Goal: Check status: Check status

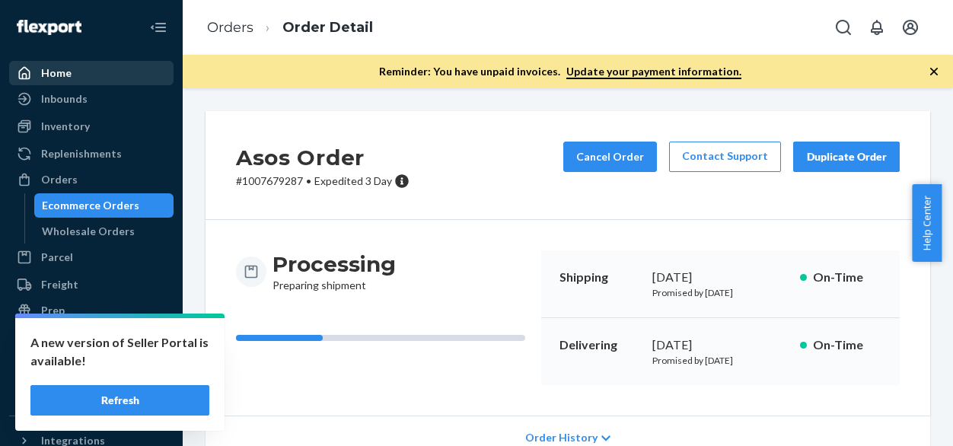
click at [69, 68] on div "Home" at bounding box center [56, 72] width 30 height 15
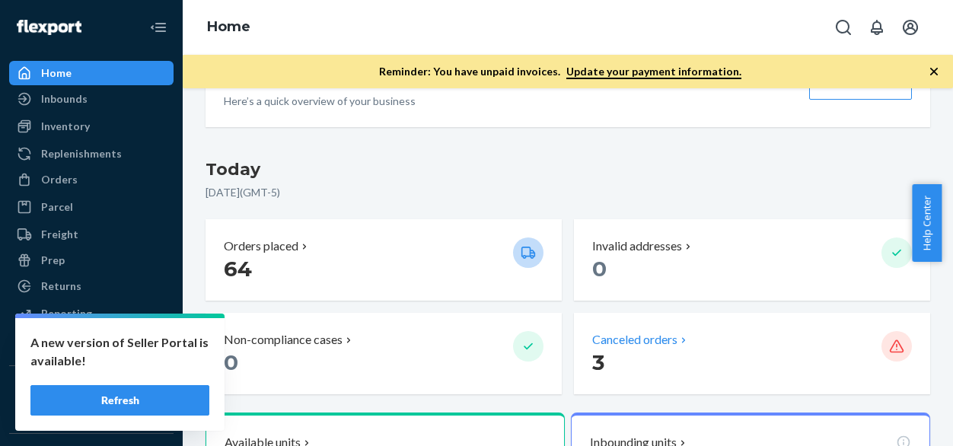
scroll to position [152, 0]
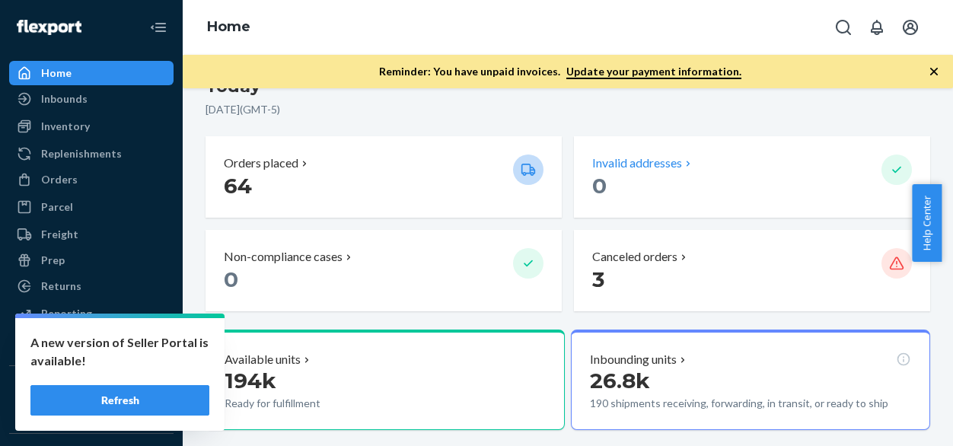
click at [766, 175] on p "0" at bounding box center [730, 185] width 277 height 27
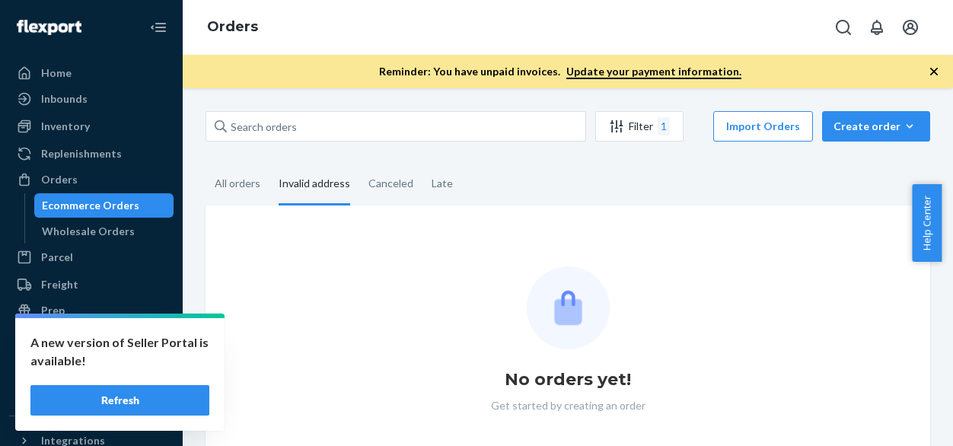
click at [594, 165] on fieldset "All orders Invalid address Canceled Late" at bounding box center [568, 185] width 725 height 42
click at [434, 188] on div "Late" at bounding box center [442, 185] width 21 height 42
click at [422, 164] on input "Late" at bounding box center [422, 164] width 0 height 0
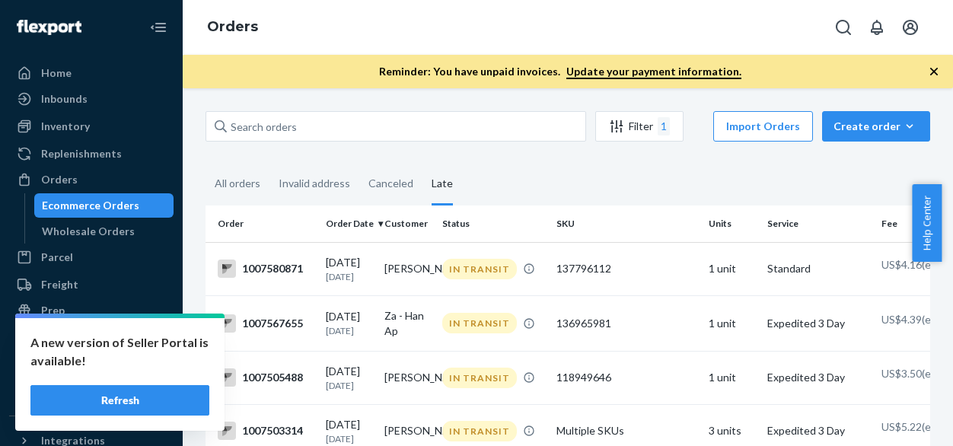
click at [156, 403] on button "Refresh" at bounding box center [119, 400] width 179 height 30
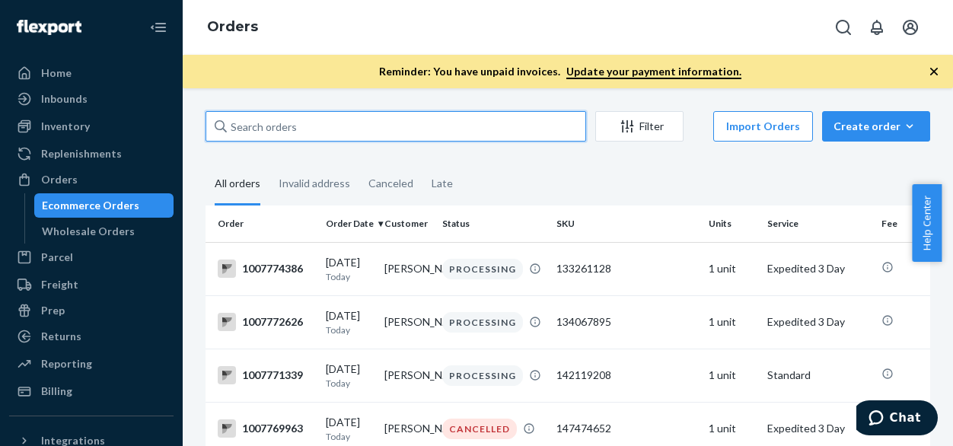
click at [407, 121] on input "text" at bounding box center [396, 126] width 381 height 30
type input "petr"
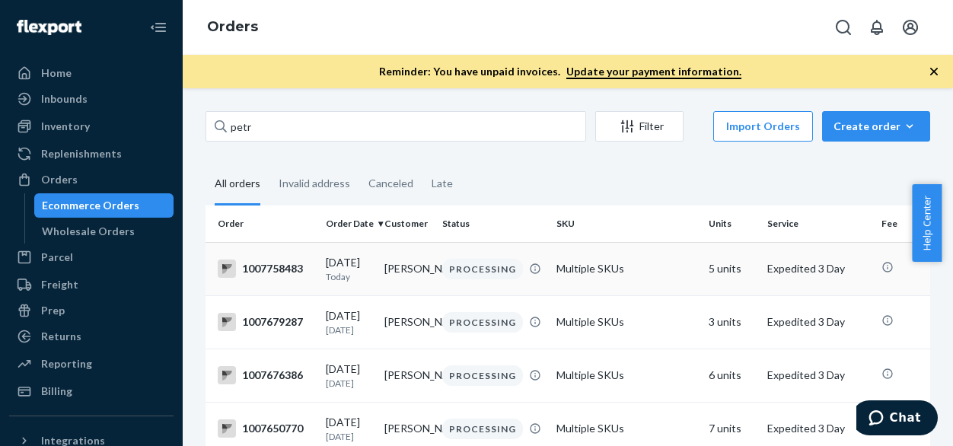
click at [403, 279] on td "Petr Sharapov" at bounding box center [407, 268] width 59 height 53
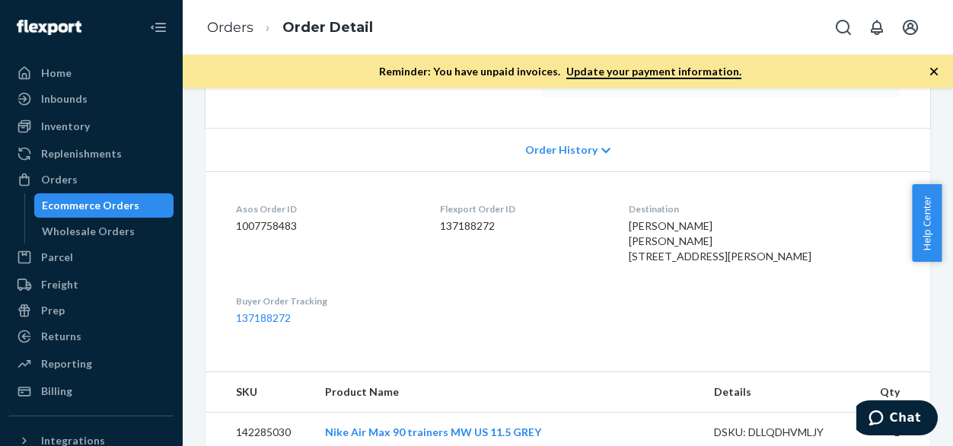
scroll to position [264, 0]
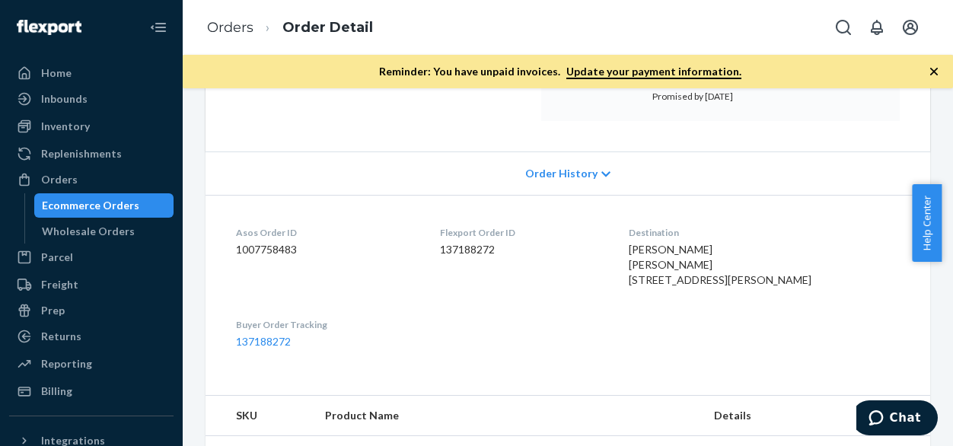
click at [282, 252] on dd "1007758483" at bounding box center [326, 249] width 180 height 15
copy dd "1007758483"
click at [73, 71] on div "Home" at bounding box center [91, 72] width 161 height 21
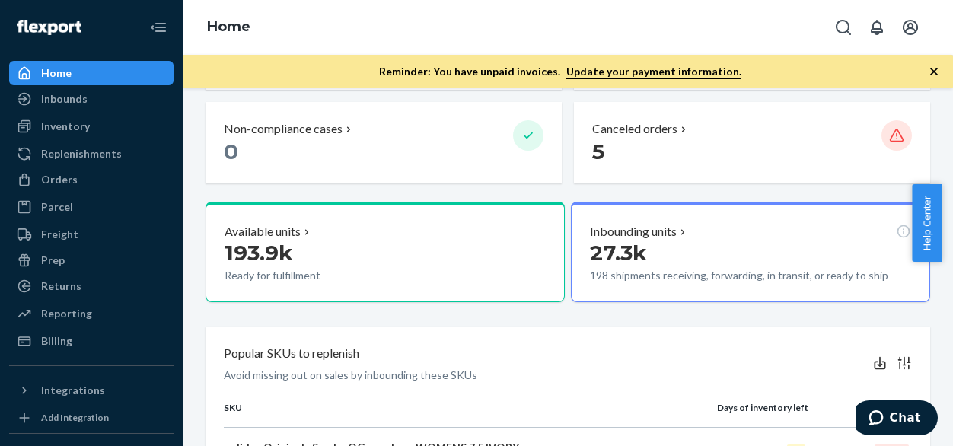
scroll to position [304, 0]
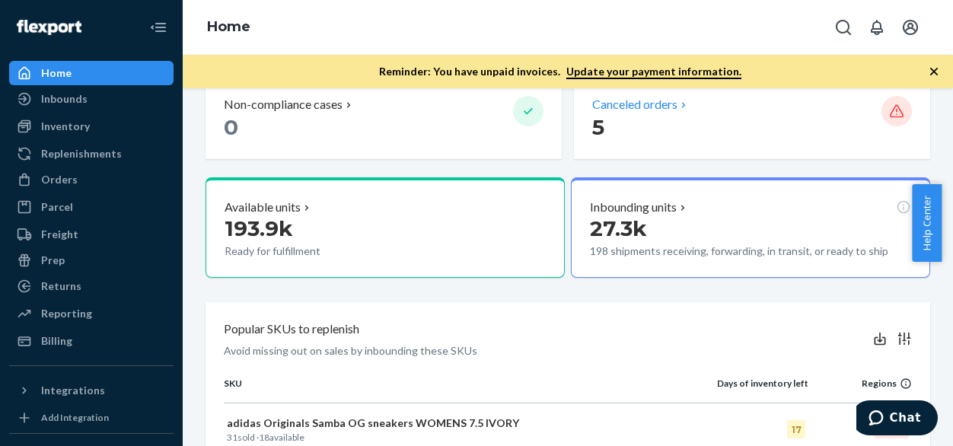
click at [726, 127] on p "5" at bounding box center [730, 126] width 277 height 27
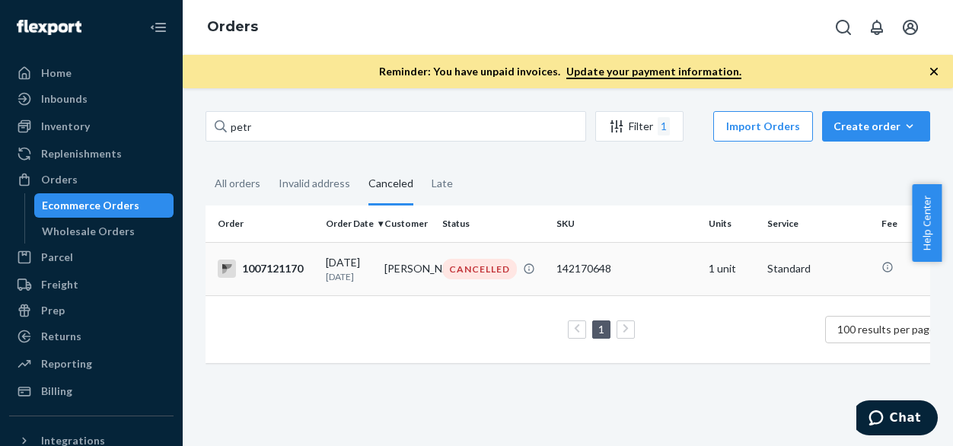
click at [344, 270] on p "5 days ago" at bounding box center [349, 276] width 46 height 13
click at [423, 186] on div "Late" at bounding box center [442, 185] width 40 height 42
click at [422, 164] on input "Late" at bounding box center [422, 164] width 0 height 0
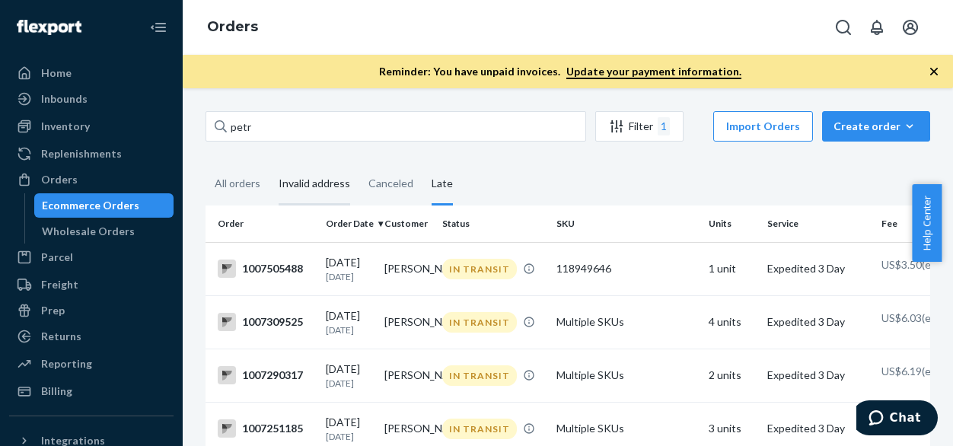
click at [295, 190] on div "Invalid address" at bounding box center [315, 185] width 72 height 42
click at [269, 164] on input "Invalid address" at bounding box center [269, 164] width 0 height 0
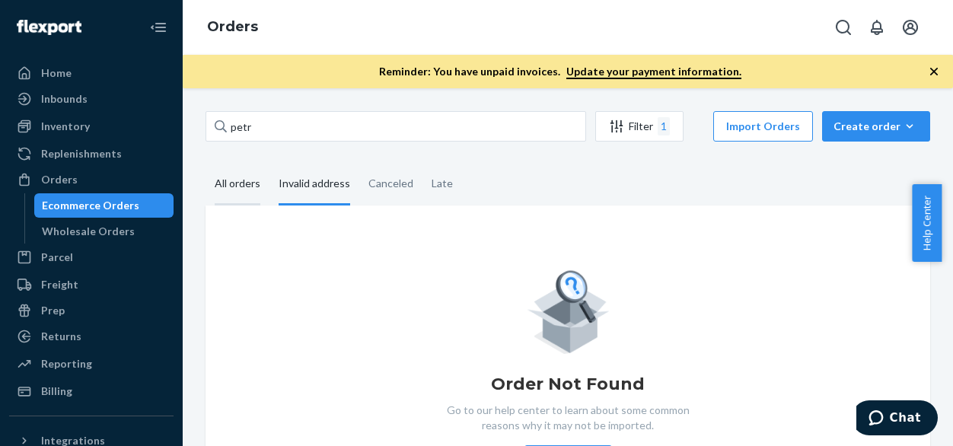
click at [230, 180] on div "All orders" at bounding box center [238, 185] width 46 height 42
click at [206, 164] on input "All orders" at bounding box center [206, 164] width 0 height 0
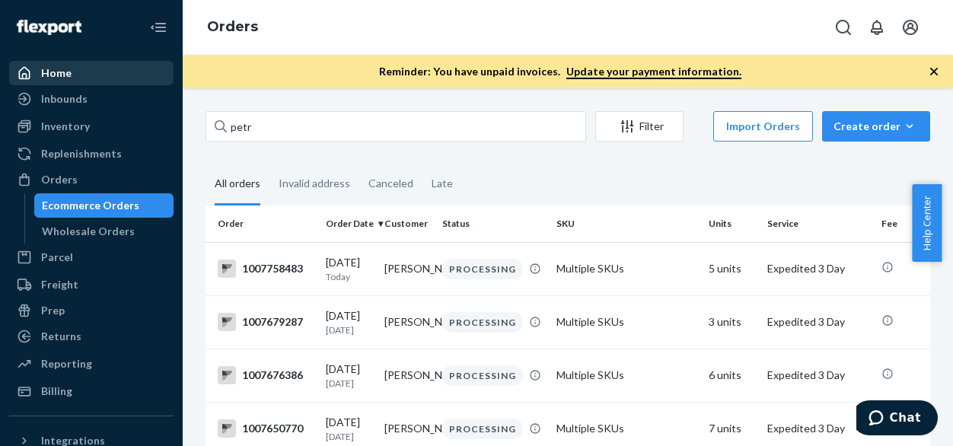
click at [65, 76] on div "Home" at bounding box center [56, 72] width 30 height 15
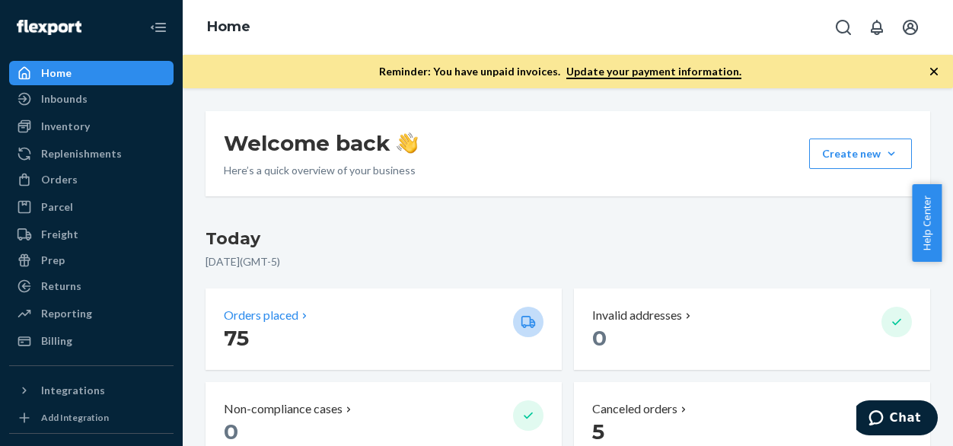
click at [362, 329] on p "75" at bounding box center [362, 337] width 277 height 27
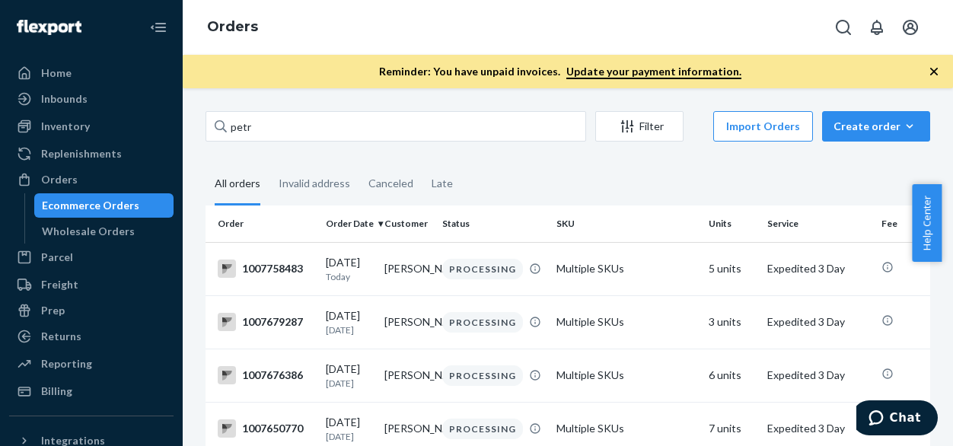
click at [606, 174] on fieldset "All orders Invalid address Canceled Late" at bounding box center [568, 185] width 725 height 42
click at [66, 69] on div "Home" at bounding box center [56, 72] width 30 height 15
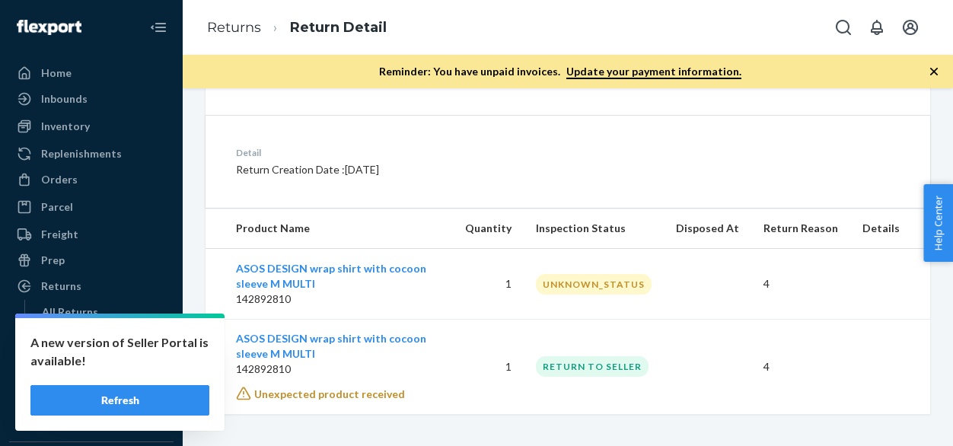
scroll to position [370, 0]
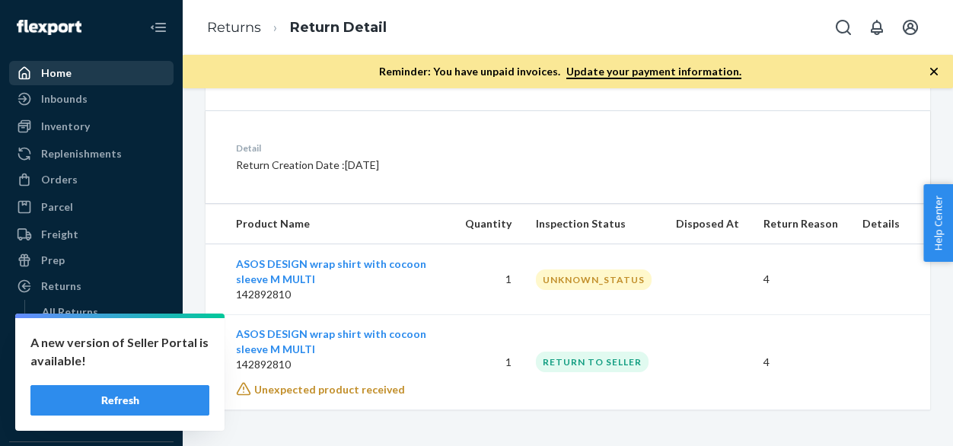
click at [52, 69] on div "Home" at bounding box center [56, 72] width 30 height 15
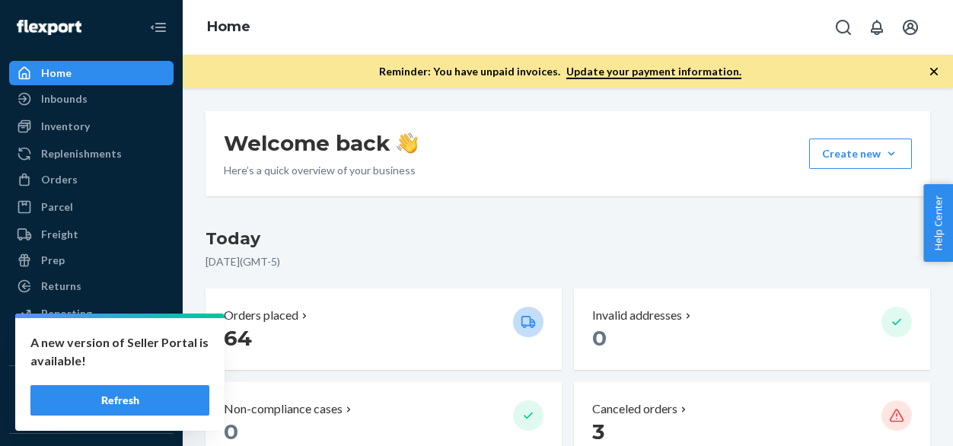
drag, startPoint x: 102, startPoint y: 403, endPoint x: 112, endPoint y: 403, distance: 9.9
click at [104, 403] on button "Refresh" at bounding box center [119, 400] width 179 height 30
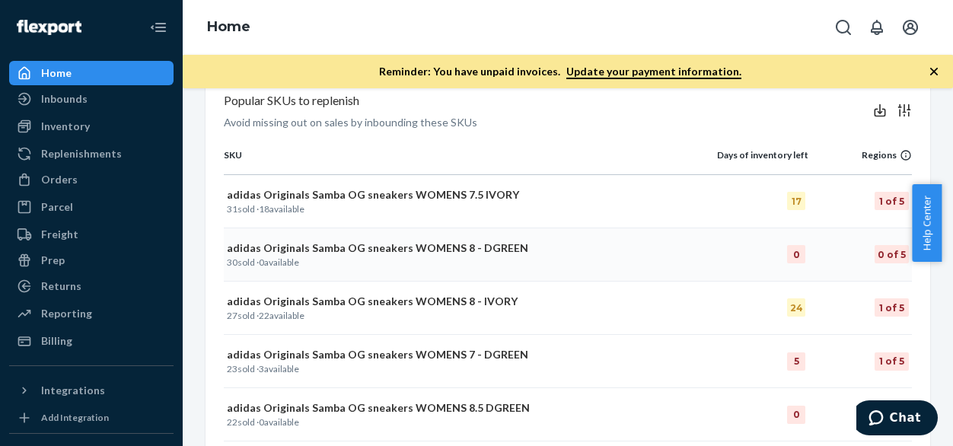
scroll to position [228, 0]
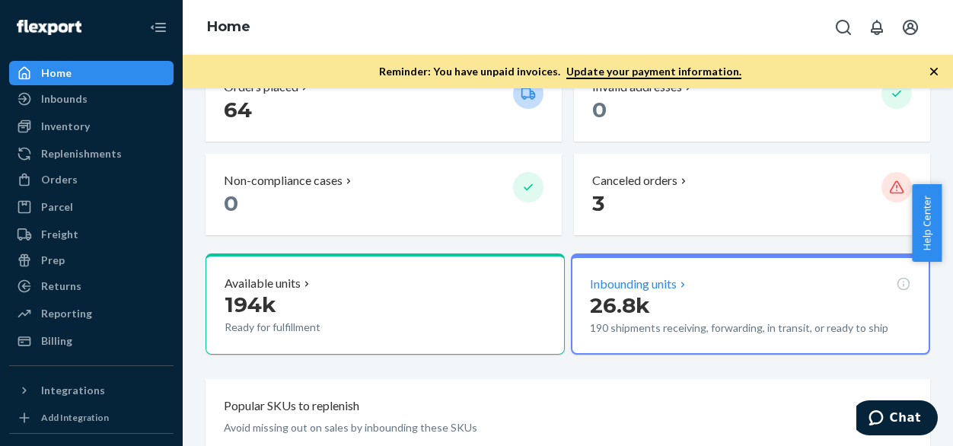
click at [668, 317] on p "26.8k" at bounding box center [745, 305] width 310 height 27
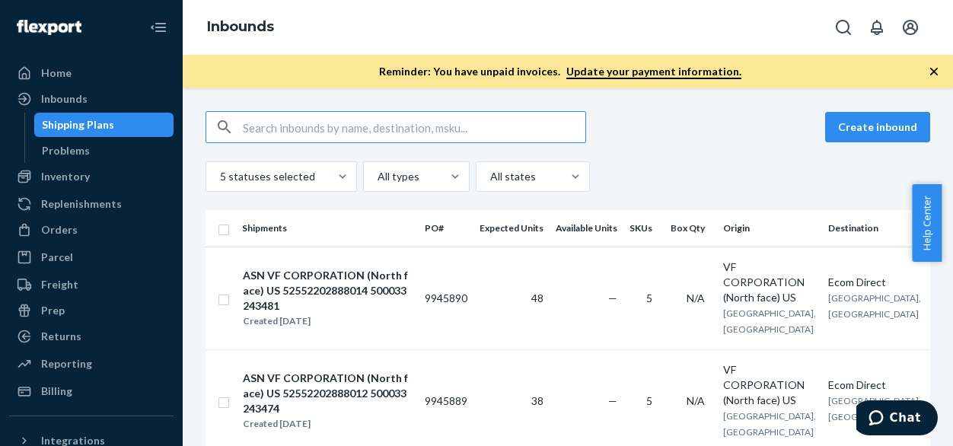
click at [725, 145] on div "Create inbound 5 statuses selected All types All states" at bounding box center [568, 151] width 725 height 81
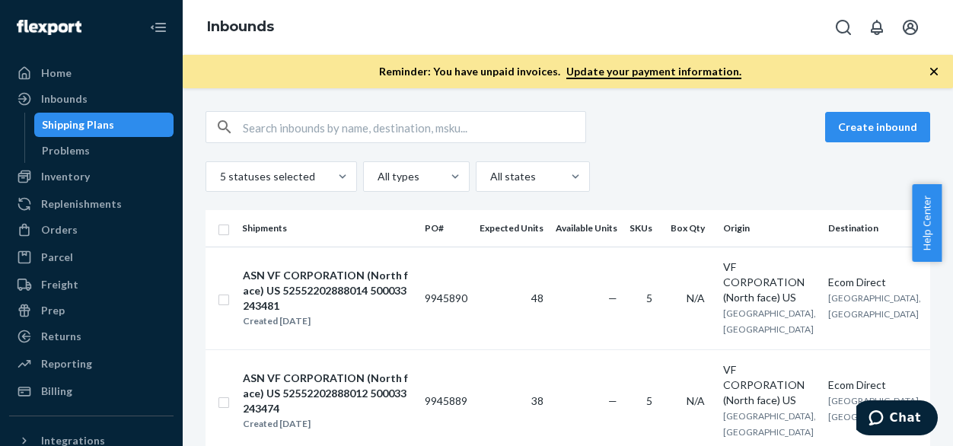
click at [705, 151] on div "Create inbound 5 statuses selected All types All states" at bounding box center [568, 151] width 725 height 81
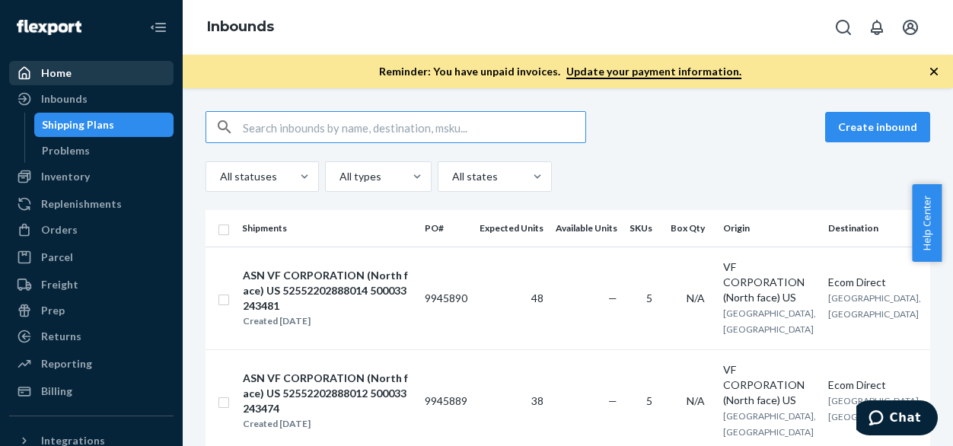
click at [59, 75] on div "Home" at bounding box center [56, 72] width 30 height 15
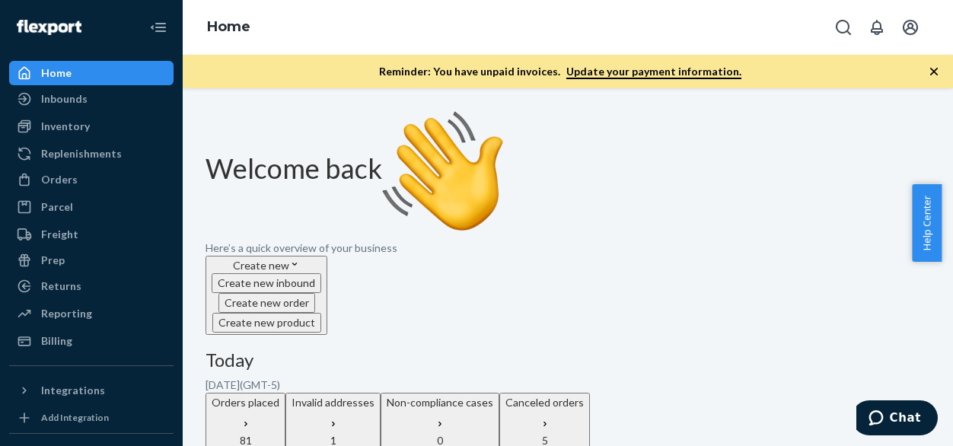
click at [374, 395] on div "Invalid addresses" at bounding box center [333, 414] width 83 height 38
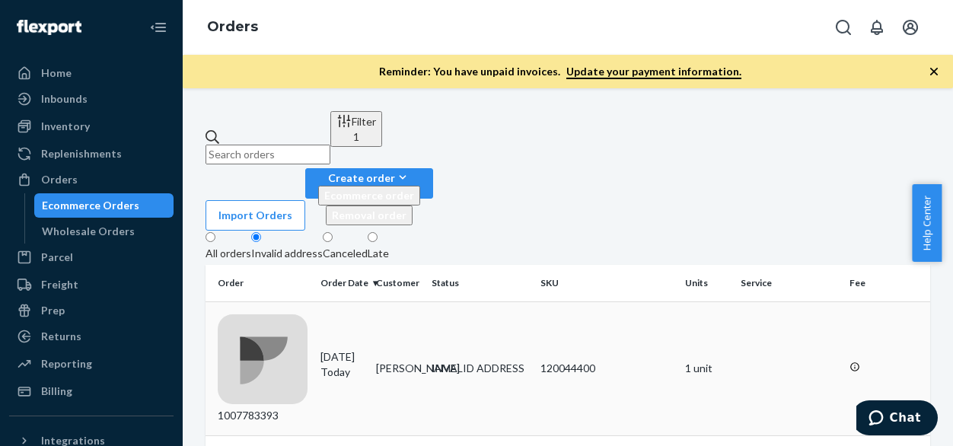
click at [515, 361] on div "INVALID ADDRESS" at bounding box center [480, 368] width 97 height 15
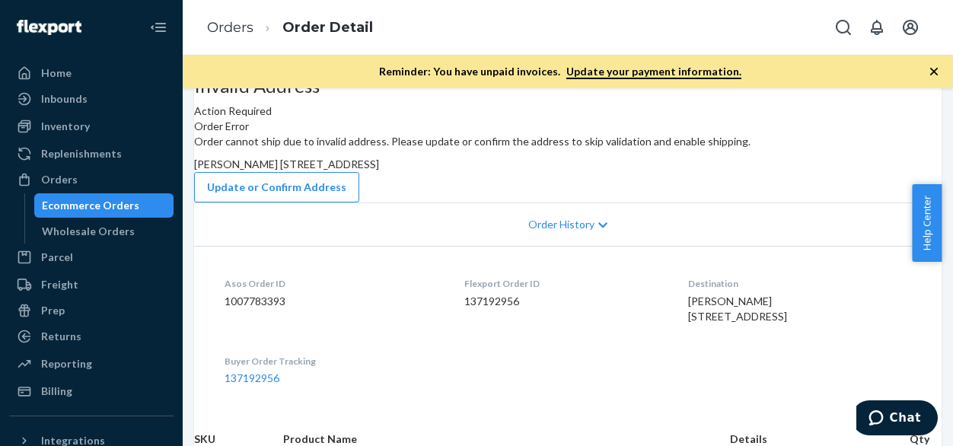
scroll to position [228, 0]
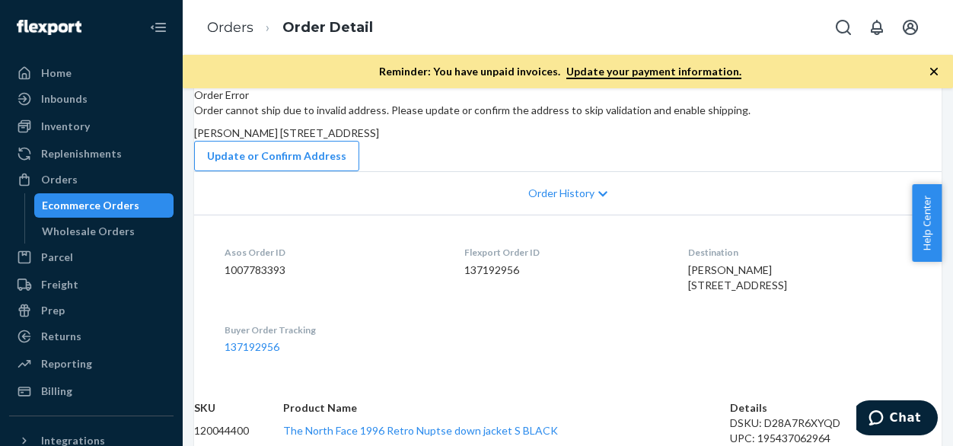
click at [260, 278] on dd "1007783393" at bounding box center [332, 270] width 215 height 15
copy dd "1007783393"
